Goal: Check status: Check status

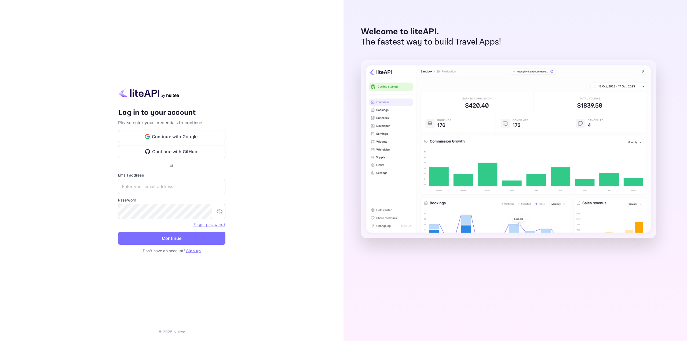
type input "[EMAIL_ADDRESS][DOMAIN_NAME]"
drag, startPoint x: 0, startPoint y: 0, endPoint x: 168, endPoint y: 236, distance: 289.8
click at [168, 236] on button "Continue" at bounding box center [171, 238] width 107 height 13
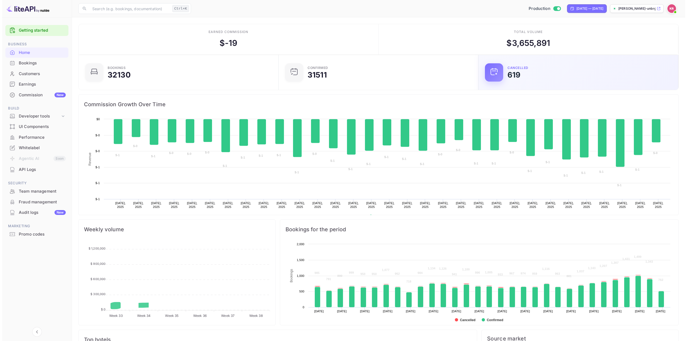
scroll to position [83, 193]
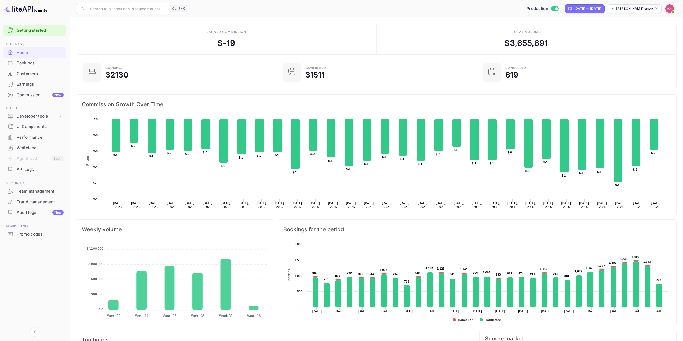
click at [33, 63] on div "Bookings" at bounding box center [40, 63] width 47 height 6
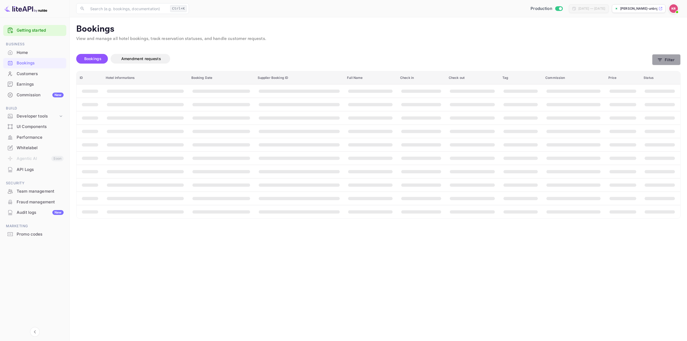
click at [662, 61] on icon "button" at bounding box center [660, 59] width 5 height 5
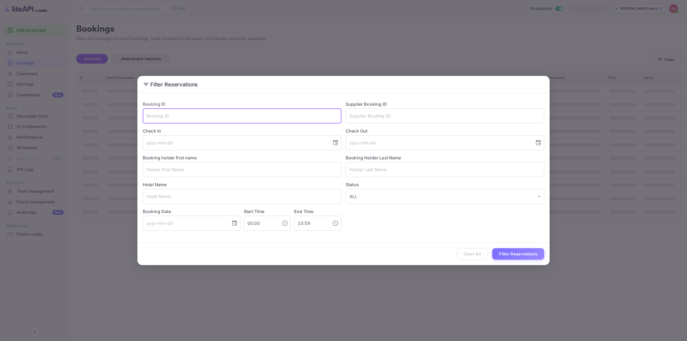
click at [197, 118] on input "text" at bounding box center [242, 115] width 199 height 15
paste input "SfGMnS0u4"
type input "SfGMnS0u4"
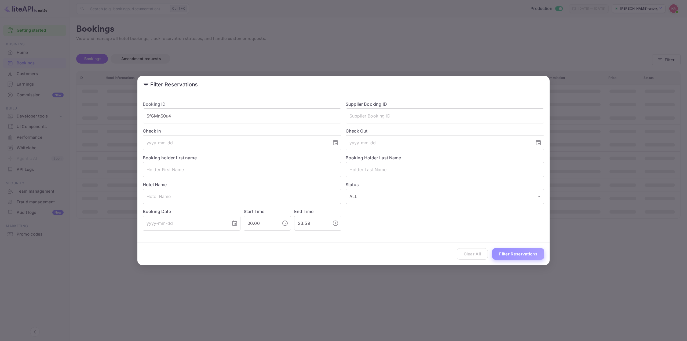
click at [520, 254] on button "Filter Reservations" at bounding box center [518, 254] width 52 height 12
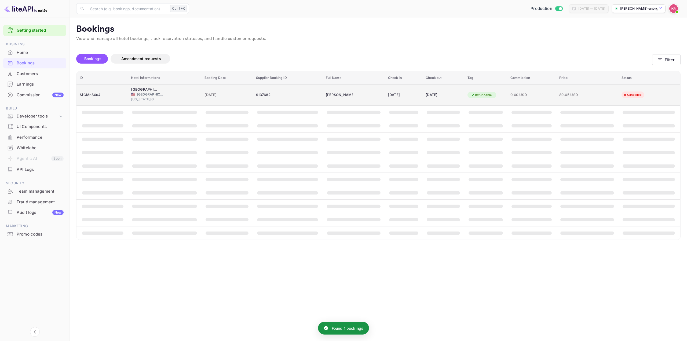
click at [412, 96] on div "[DATE]" at bounding box center [403, 95] width 31 height 9
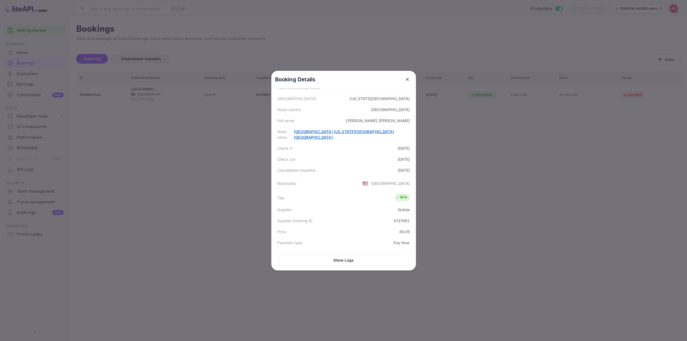
scroll to position [54, 0]
click at [572, 210] on div at bounding box center [343, 170] width 687 height 341
